Goal: Information Seeking & Learning: Check status

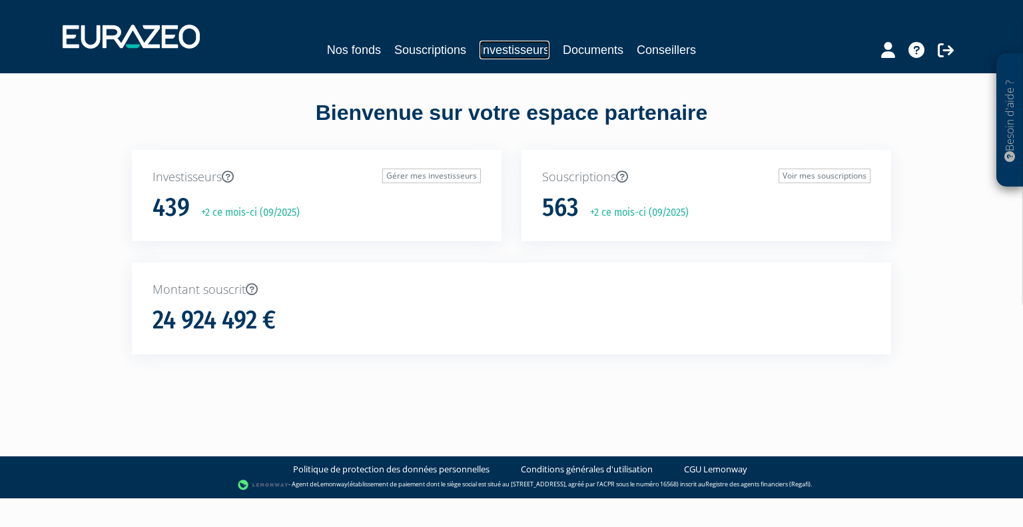
click at [524, 43] on link "Investisseurs" at bounding box center [515, 50] width 70 height 19
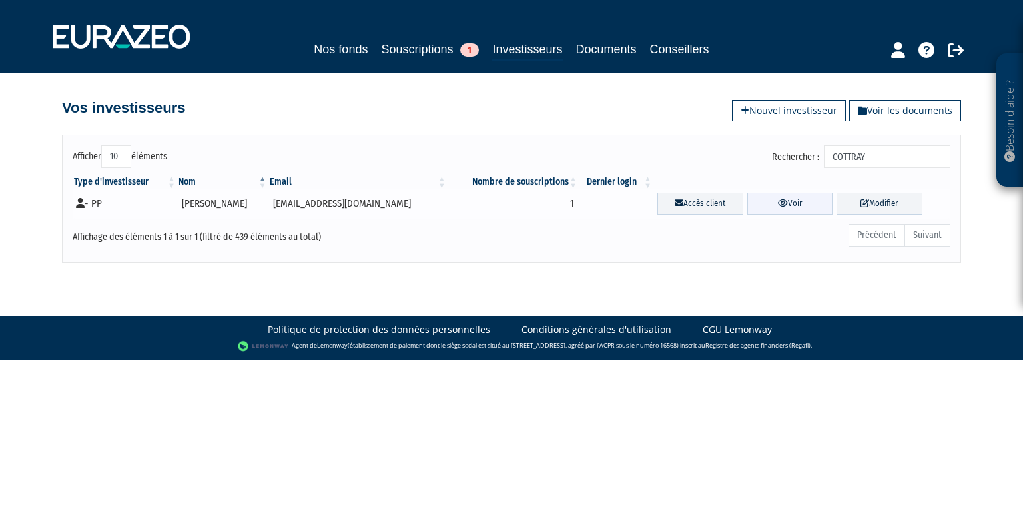
type input "COTTRAY"
click at [747, 208] on link "Voir" at bounding box center [790, 203] width 86 height 22
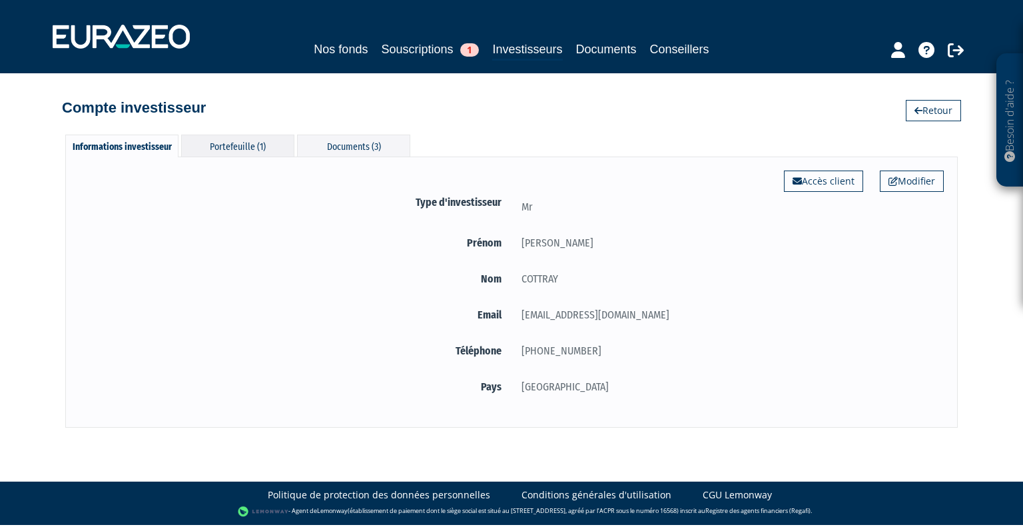
click at [262, 141] on div "Portefeuille (1)" at bounding box center [237, 146] width 113 height 22
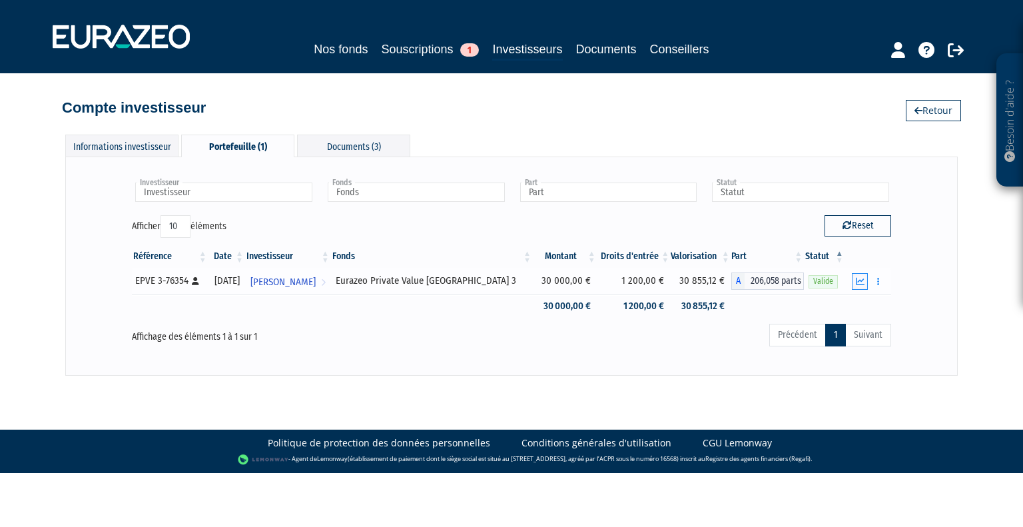
click at [861, 280] on icon "button" at bounding box center [860, 281] width 9 height 9
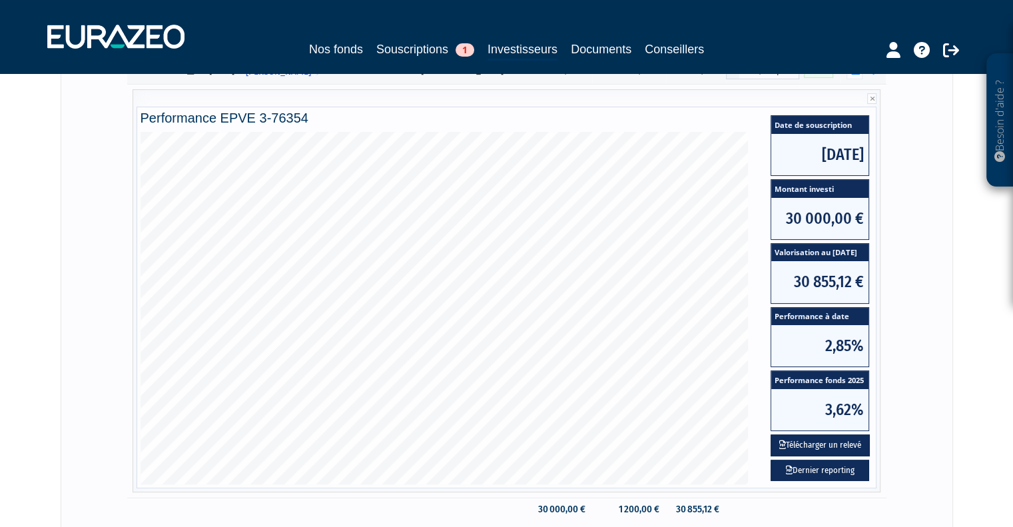
scroll to position [209, 0]
